Goal: Task Accomplishment & Management: Complete application form

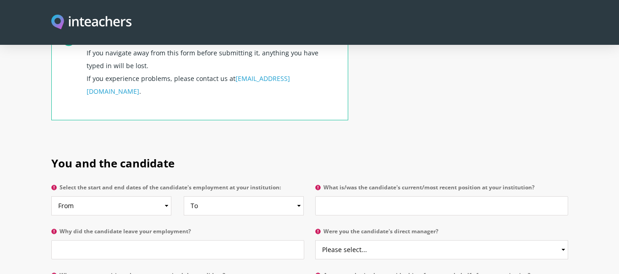
scroll to position [489, 0]
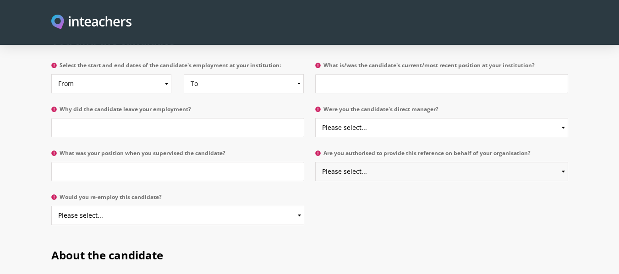
click at [345, 162] on select "Please select... Yes No" at bounding box center [441, 171] width 253 height 19
click at [216, 194] on label "Would you re-employ this candidate?" at bounding box center [177, 200] width 253 height 12
click at [216, 206] on select "Please select... Yes No" at bounding box center [177, 215] width 253 height 19
click at [211, 206] on select "Please select... Yes No" at bounding box center [177, 215] width 253 height 19
click at [423, 198] on div "You and the candidate Select the start and end dates of the candidate's employm…" at bounding box center [310, 127] width 528 height 214
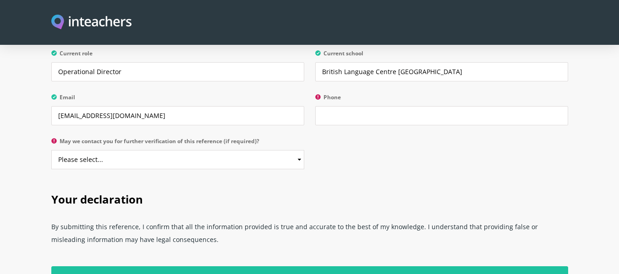
scroll to position [1710, 0]
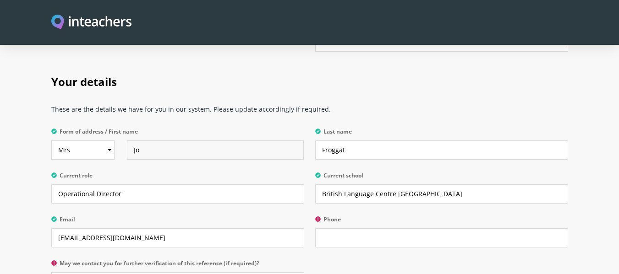
click at [185, 141] on input "Jo" at bounding box center [215, 150] width 177 height 19
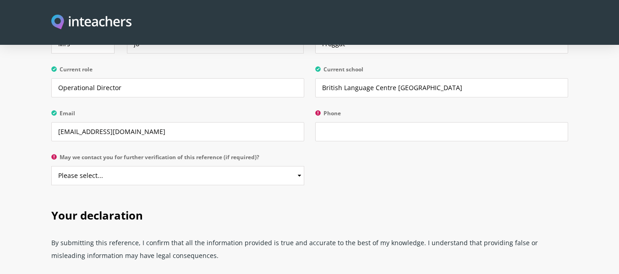
scroll to position [1833, 0]
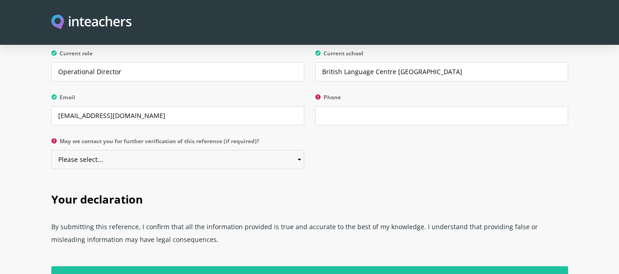
click at [246, 150] on select "Please select... Yes No" at bounding box center [177, 159] width 253 height 19
click at [493, 141] on div "Your details These are the details we have for you in our system. Please update…" at bounding box center [310, 59] width 528 height 240
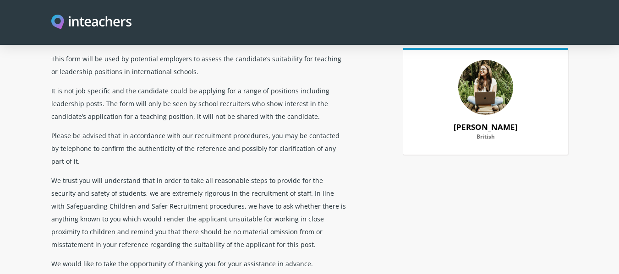
scroll to position [0, 0]
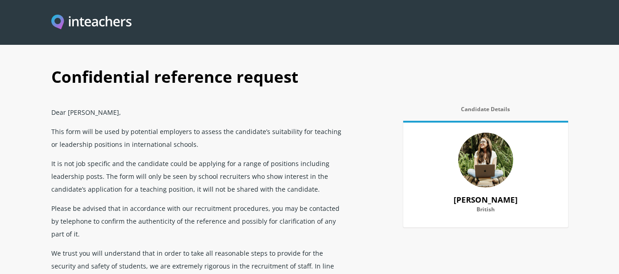
click at [488, 148] on img at bounding box center [485, 160] width 55 height 55
